Goal: Transaction & Acquisition: Purchase product/service

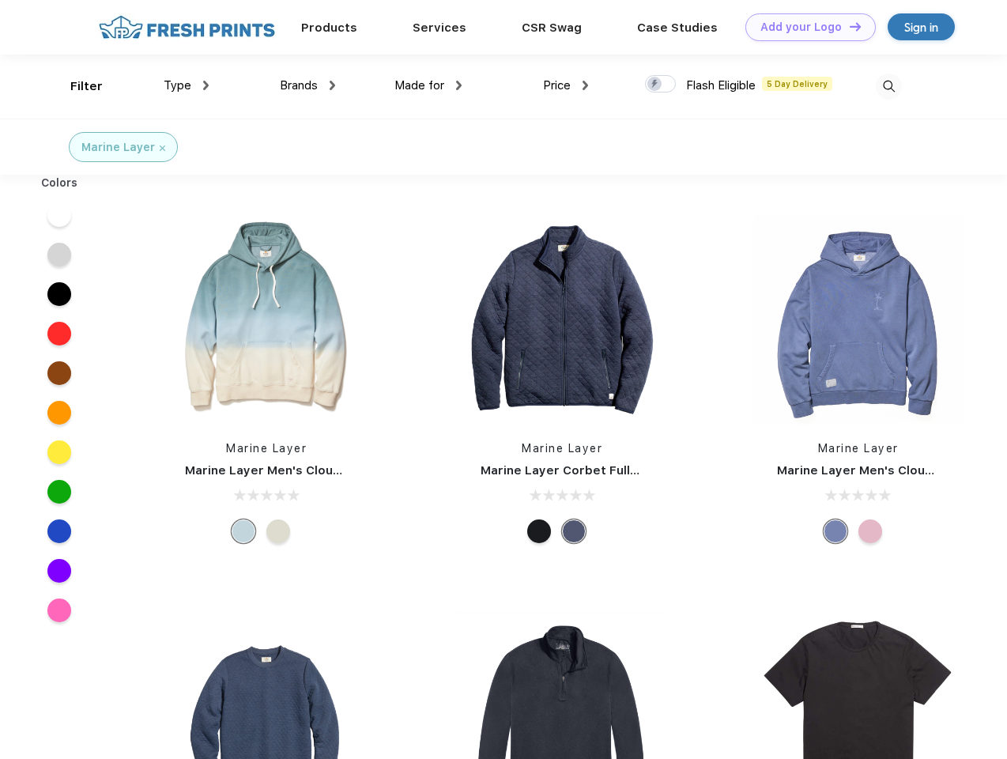
click at [805, 27] on link "Add your Logo Design Tool" at bounding box center [811, 27] width 130 height 28
click at [0, 0] on div "Design Tool" at bounding box center [0, 0] width 0 height 0
click at [849, 26] on link "Add your Logo Design Tool" at bounding box center [811, 27] width 130 height 28
click at [76, 86] on div "Filter" at bounding box center [86, 86] width 32 height 18
click at [187, 85] on span "Type" at bounding box center [178, 85] width 28 height 14
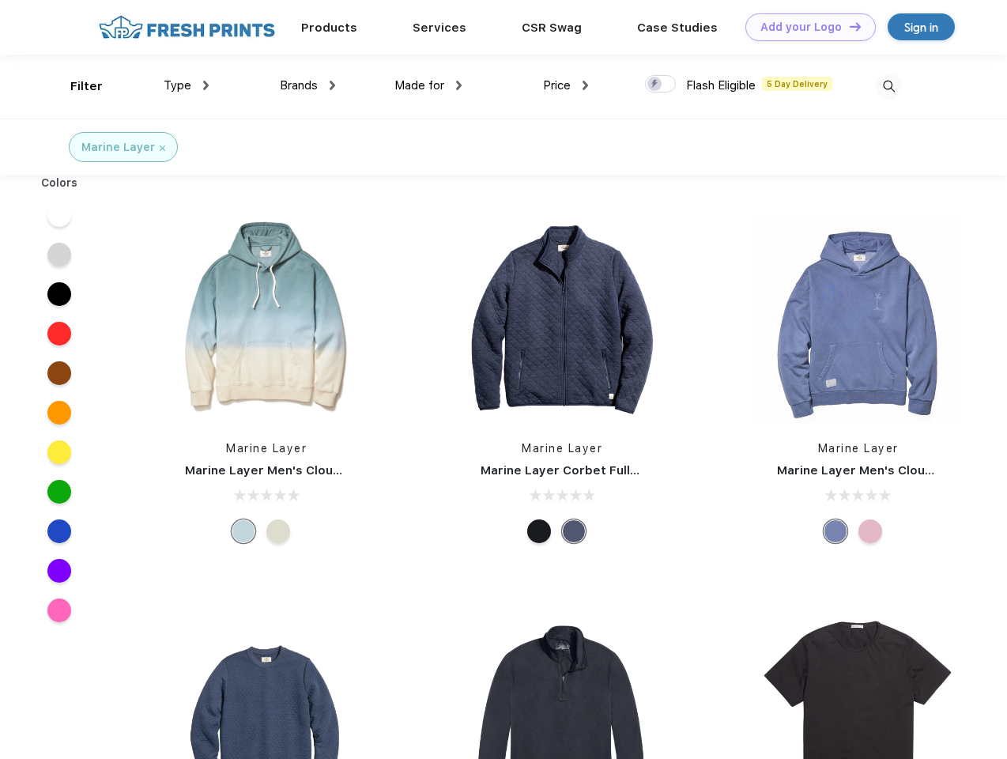
click at [308, 85] on span "Brands" at bounding box center [299, 85] width 38 height 14
click at [429, 85] on span "Made for" at bounding box center [420, 85] width 50 height 14
click at [566, 85] on span "Price" at bounding box center [557, 85] width 28 height 14
click at [661, 85] on div at bounding box center [660, 83] width 31 height 17
click at [656, 85] on input "checkbox" at bounding box center [650, 79] width 10 height 10
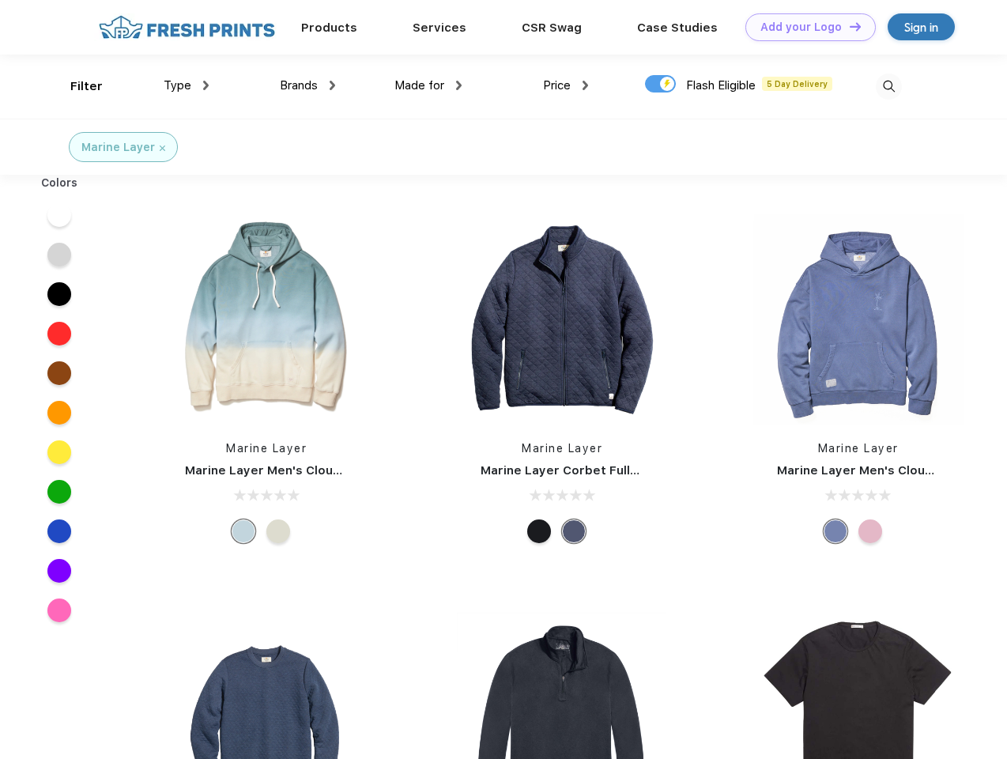
click at [889, 86] on img at bounding box center [889, 87] width 26 height 26
